Goal: Find specific page/section: Find specific page/section

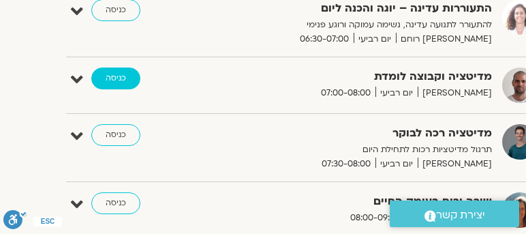
click at [115, 74] on link "כניסה" at bounding box center [115, 78] width 49 height 22
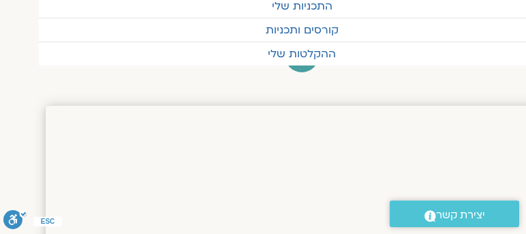
scroll to position [0, -38]
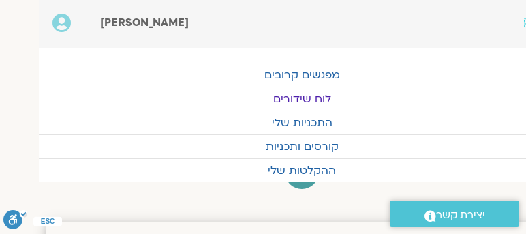
click at [297, 96] on link "לוח שידורים" at bounding box center [302, 98] width 526 height 23
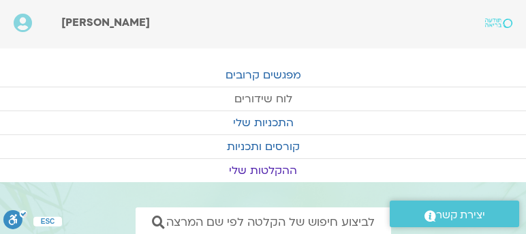
click at [260, 98] on link "לוח שידורים" at bounding box center [263, 98] width 526 height 23
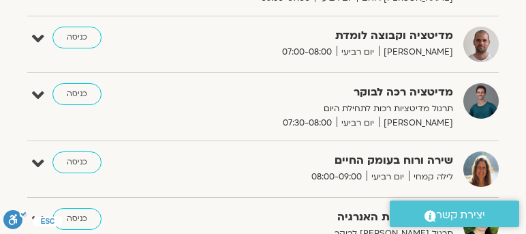
scroll to position [268, 0]
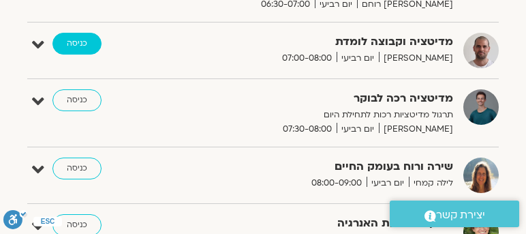
click at [75, 40] on link "כניסה" at bounding box center [76, 44] width 49 height 22
